Goal: Transaction & Acquisition: Purchase product/service

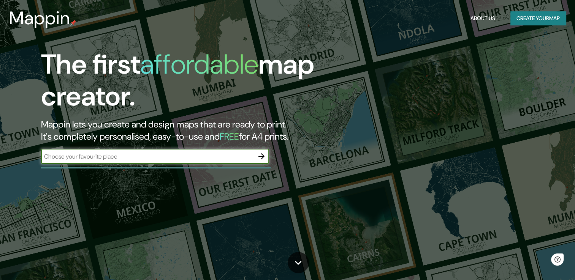
click at [220, 160] on input "text" at bounding box center [147, 156] width 213 height 9
type input "[GEOGRAPHIC_DATA]"
click at [258, 157] on icon "button" at bounding box center [261, 156] width 9 height 9
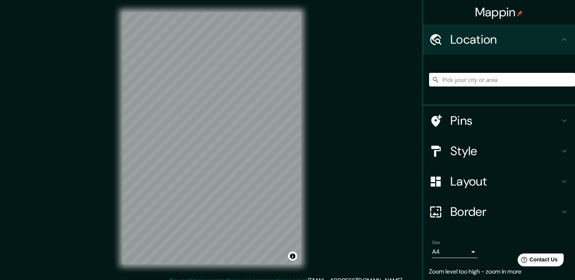
click at [467, 82] on input "Pick your city or area" at bounding box center [502, 80] width 146 height 14
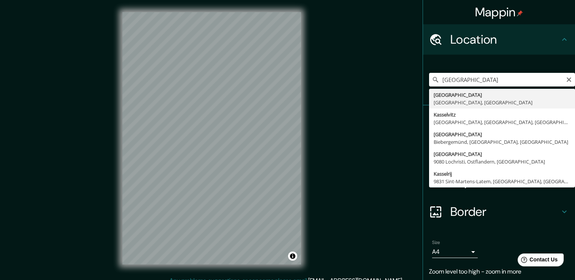
type input "[GEOGRAPHIC_DATA], [GEOGRAPHIC_DATA], [GEOGRAPHIC_DATA]"
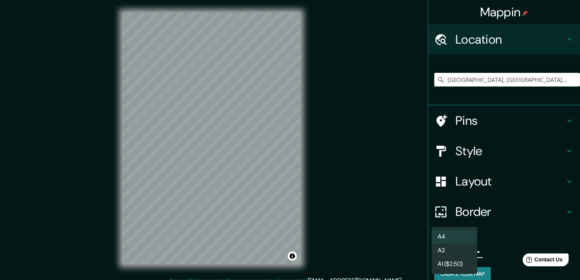
click at [466, 251] on body "Mappin Location [GEOGRAPHIC_DATA], [GEOGRAPHIC_DATA], [GEOGRAPHIC_DATA] Pins St…" at bounding box center [290, 140] width 580 height 280
click at [465, 253] on li "A3" at bounding box center [455, 251] width 46 height 14
click at [465, 253] on body "Mappin Location [GEOGRAPHIC_DATA], [GEOGRAPHIC_DATA], [GEOGRAPHIC_DATA] Pins St…" at bounding box center [290, 140] width 580 height 280
click at [462, 250] on li "A3" at bounding box center [455, 251] width 46 height 14
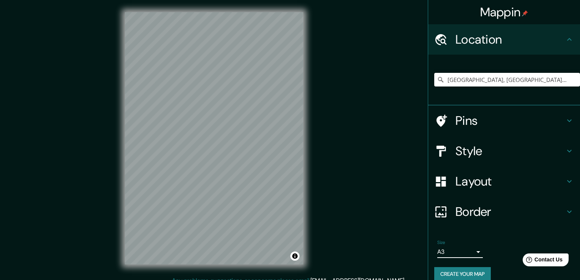
click at [467, 249] on body "Mappin Location [GEOGRAPHIC_DATA], [GEOGRAPHIC_DATA], [GEOGRAPHIC_DATA] Pins St…" at bounding box center [290, 140] width 580 height 280
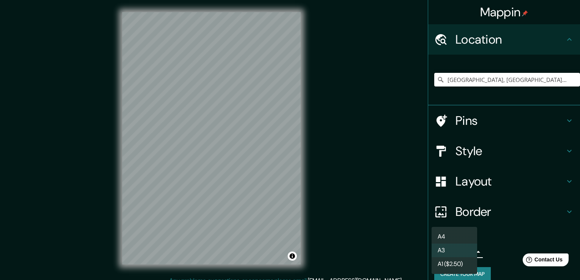
click at [455, 232] on li "A4" at bounding box center [455, 237] width 46 height 14
click at [467, 249] on body "Mappin Location [GEOGRAPHIC_DATA], [GEOGRAPHIC_DATA], [GEOGRAPHIC_DATA] Pins St…" at bounding box center [290, 140] width 580 height 280
click at [466, 252] on li "A3" at bounding box center [455, 251] width 46 height 14
type input "a4"
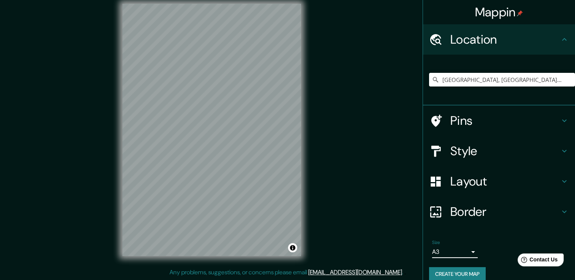
click at [560, 176] on div "Layout" at bounding box center [499, 181] width 152 height 30
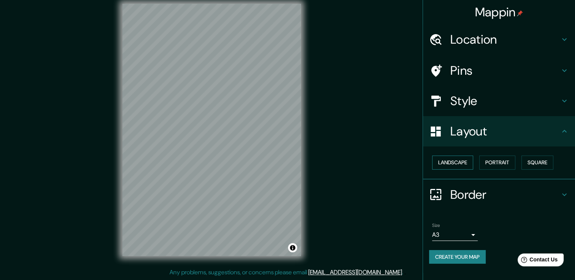
click at [458, 160] on button "Landscape" at bounding box center [452, 163] width 41 height 14
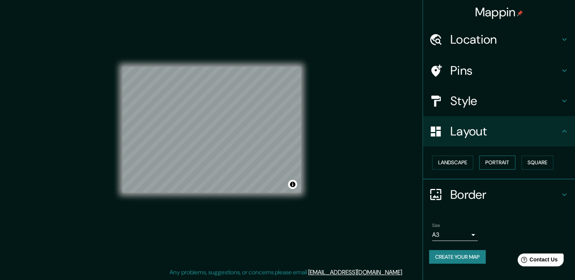
click at [491, 160] on button "Portrait" at bounding box center [497, 163] width 36 height 14
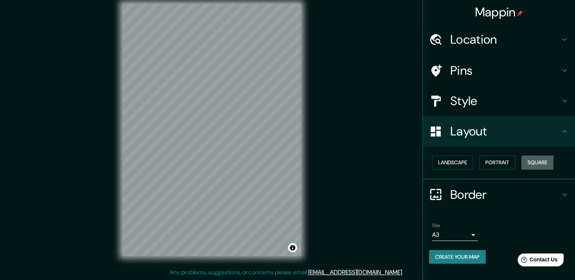
click at [536, 161] on button "Square" at bounding box center [537, 163] width 32 height 14
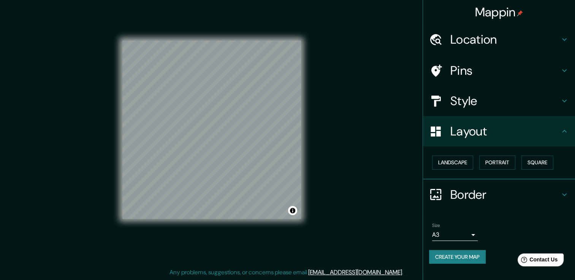
click at [566, 125] on div "Layout" at bounding box center [499, 131] width 152 height 30
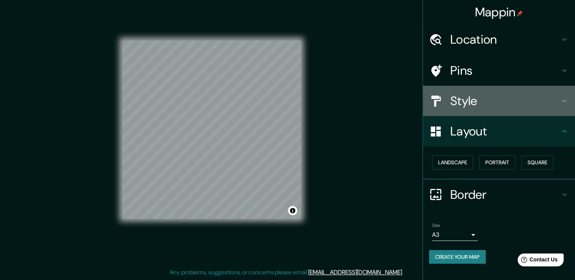
click at [565, 102] on icon at bounding box center [563, 100] width 9 height 9
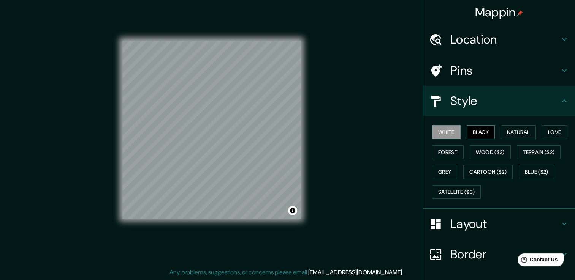
click at [472, 130] on button "Black" at bounding box center [480, 132] width 28 height 14
click at [528, 128] on button "Natural" at bounding box center [518, 132] width 35 height 14
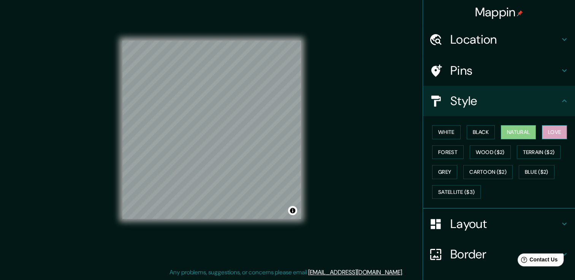
click at [544, 133] on button "Love" at bounding box center [554, 132] width 25 height 14
click at [451, 152] on button "Forest" at bounding box center [448, 152] width 32 height 14
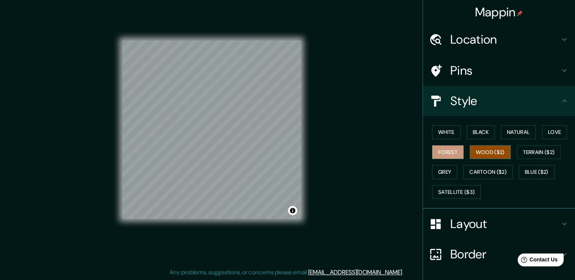
click at [487, 150] on button "Wood ($2)" at bounding box center [489, 152] width 41 height 14
click at [533, 147] on button "Terrain ($2)" at bounding box center [539, 152] width 44 height 14
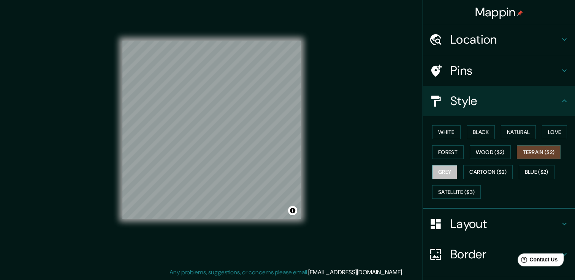
click at [438, 170] on button "Grey" at bounding box center [444, 172] width 25 height 14
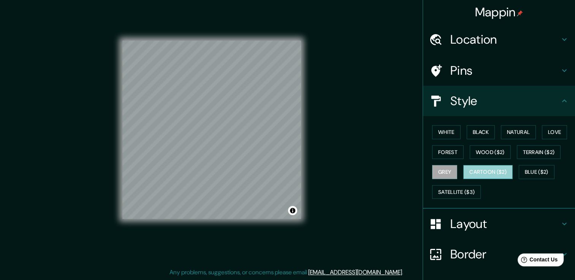
click at [484, 169] on button "Cartoon ($2)" at bounding box center [487, 172] width 49 height 14
click at [444, 172] on button "Grey" at bounding box center [444, 172] width 25 height 14
click at [528, 172] on button "Blue ($2)" at bounding box center [536, 172] width 36 height 14
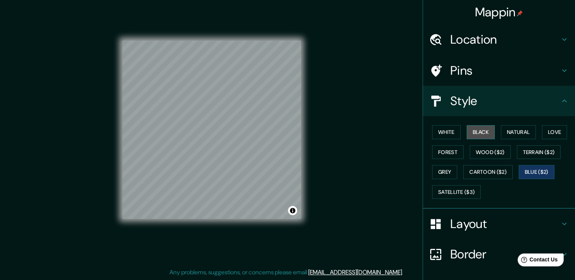
click at [469, 133] on button "Black" at bounding box center [480, 132] width 28 height 14
click at [450, 106] on h4 "Style" at bounding box center [504, 100] width 109 height 15
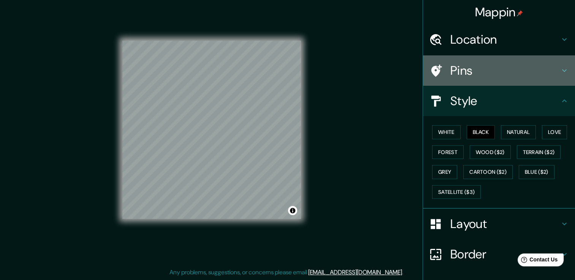
click at [453, 69] on h4 "Pins" at bounding box center [504, 70] width 109 height 15
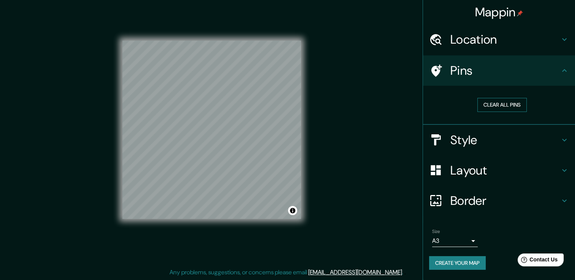
click at [489, 102] on button "Clear all pins" at bounding box center [501, 105] width 49 height 14
click at [475, 81] on div "Pins" at bounding box center [499, 70] width 152 height 30
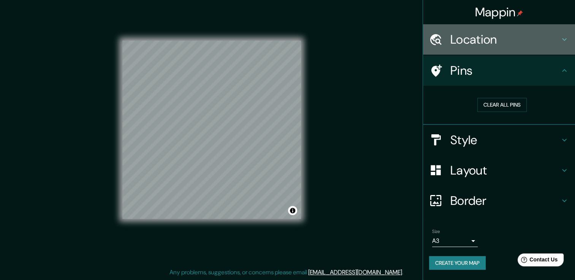
click at [465, 38] on h4 "Location" at bounding box center [504, 39] width 109 height 15
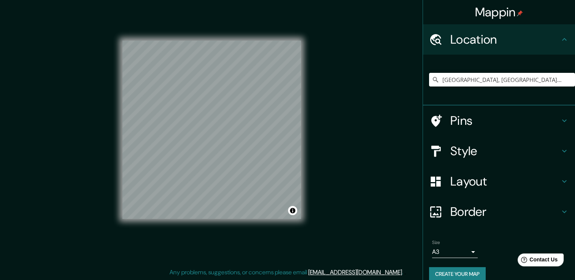
click at [465, 38] on h4 "Location" at bounding box center [504, 39] width 109 height 15
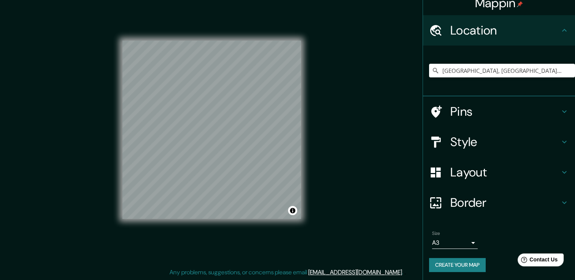
scroll to position [9, 0]
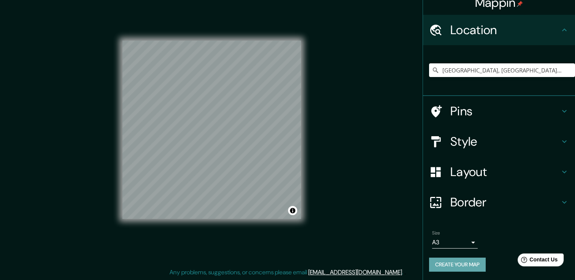
click at [469, 264] on button "Create your map" at bounding box center [457, 265] width 57 height 14
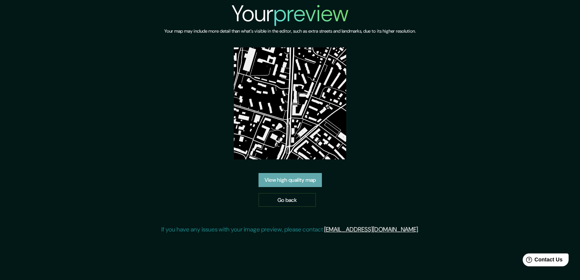
click at [297, 178] on link "View high quality map" at bounding box center [290, 180] width 63 height 14
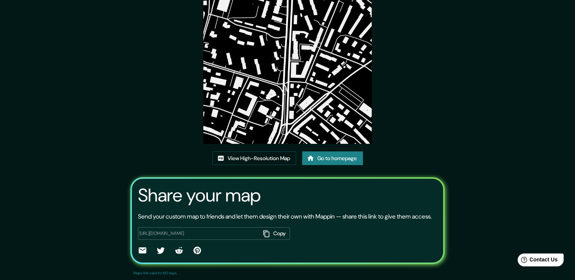
scroll to position [77, 0]
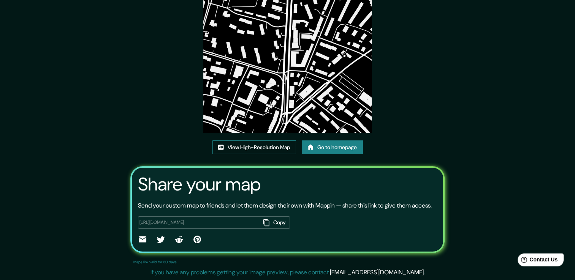
click at [259, 141] on link "View High-Resolution Map" at bounding box center [254, 148] width 84 height 14
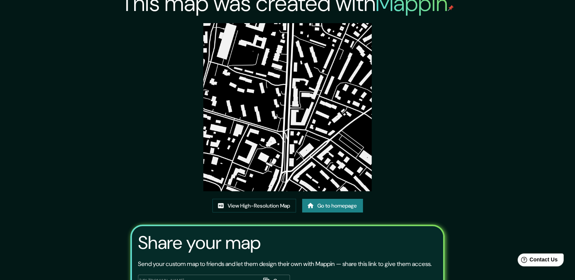
scroll to position [0, 0]
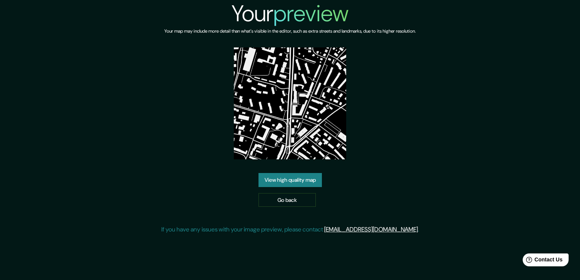
click at [302, 101] on img at bounding box center [290, 103] width 112 height 112
click at [310, 200] on link "Go back" at bounding box center [287, 200] width 57 height 14
